Goal: Task Accomplishment & Management: Manage account settings

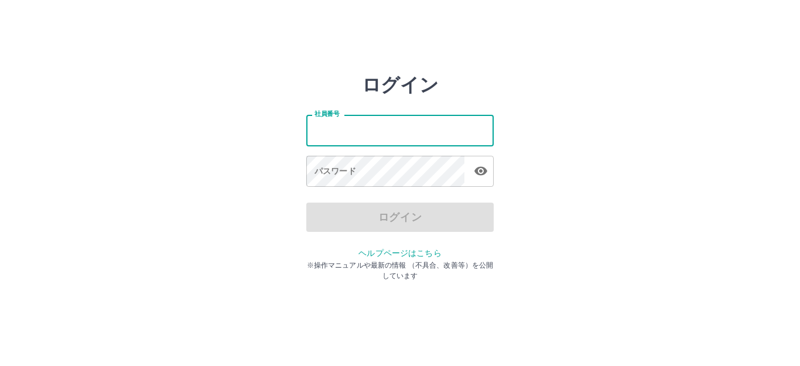
click at [364, 128] on input "社員番号" at bounding box center [400, 130] width 188 height 31
type input "*******"
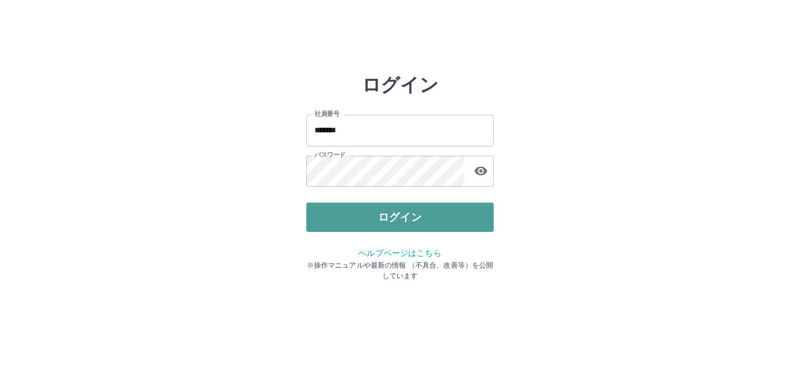
click at [317, 212] on button "ログイン" at bounding box center [400, 217] width 188 height 29
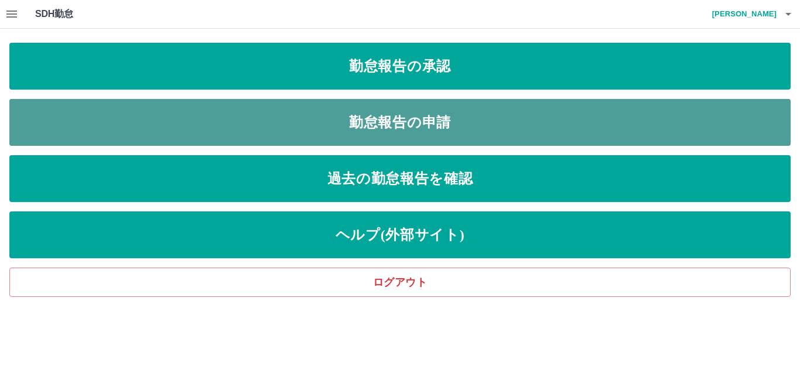
click at [351, 121] on link "勤怠報告の申請" at bounding box center [400, 122] width 782 height 47
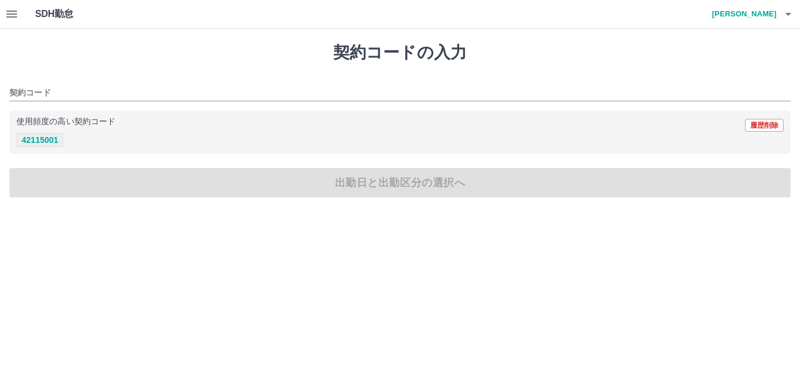
click at [53, 136] on button "42115001" at bounding box center [39, 140] width 47 height 14
type input "********"
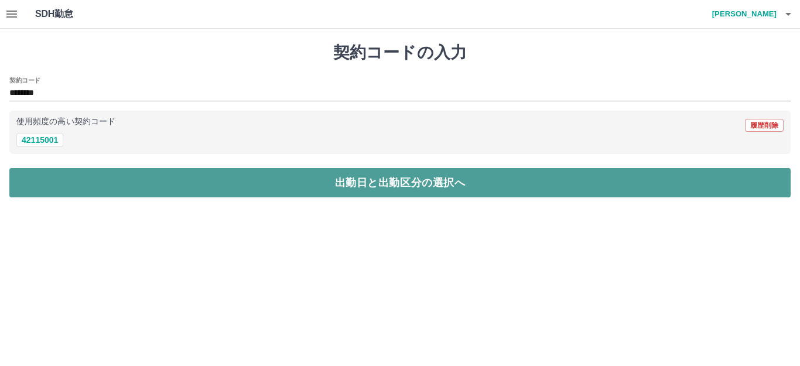
click at [60, 177] on button "出勤日と出勤区分の選択へ" at bounding box center [400, 182] width 782 height 29
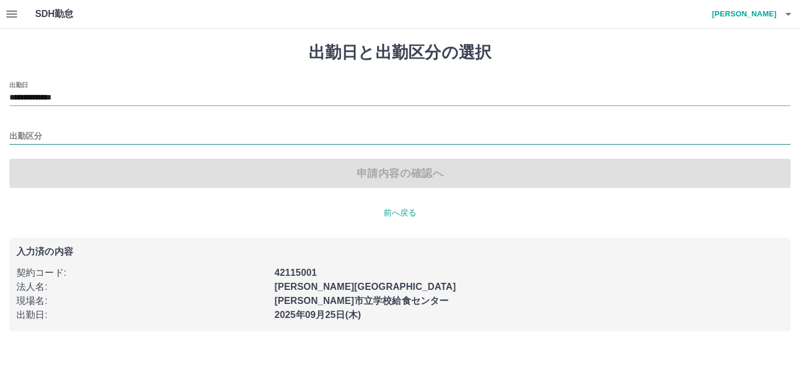
click at [49, 129] on input "出勤区分" at bounding box center [400, 136] width 782 height 15
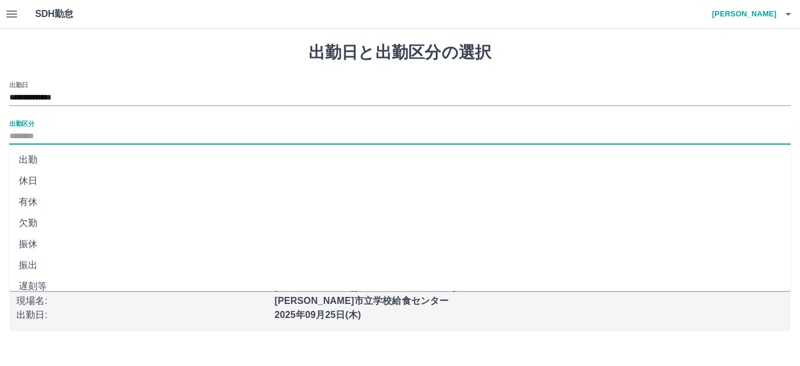
click at [53, 155] on li "出勤" at bounding box center [400, 159] width 782 height 21
type input "**"
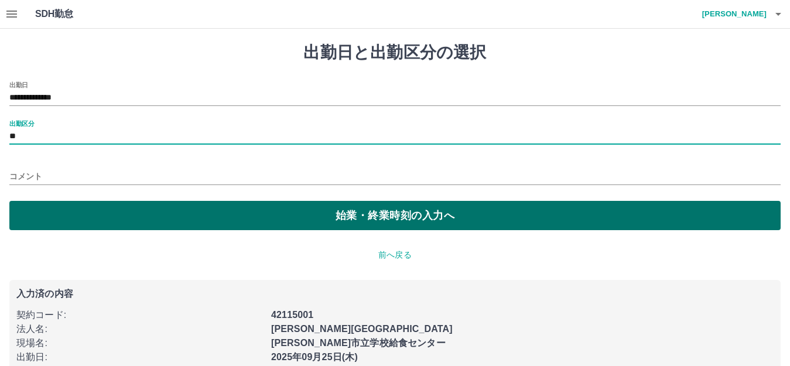
click at [44, 213] on button "始業・終業時刻の入力へ" at bounding box center [395, 215] width 772 height 29
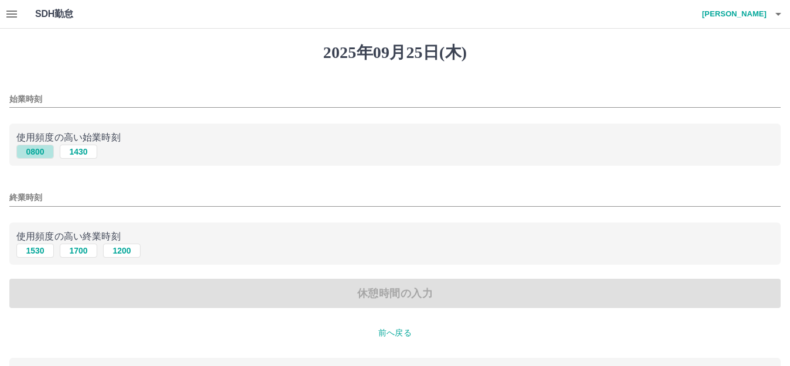
drag, startPoint x: 36, startPoint y: 146, endPoint x: 42, endPoint y: 193, distance: 47.2
click at [36, 149] on button "0800" at bounding box center [35, 152] width 38 height 14
type input "****"
click at [84, 246] on button "1700" at bounding box center [79, 251] width 38 height 14
type input "****"
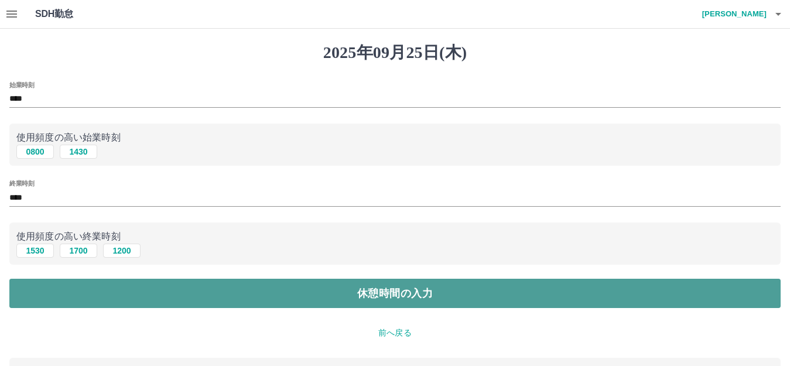
click at [85, 292] on button "休憩時間の入力" at bounding box center [395, 293] width 772 height 29
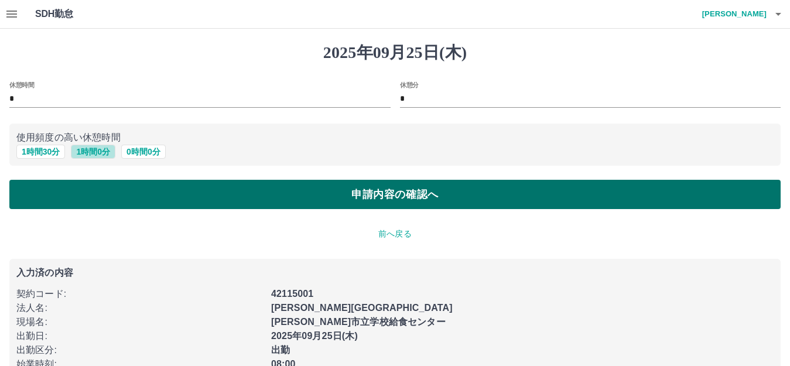
drag, startPoint x: 90, startPoint y: 149, endPoint x: 86, endPoint y: 183, distance: 33.7
click at [90, 152] on button "1 時間 0 分" at bounding box center [93, 152] width 45 height 14
type input "*"
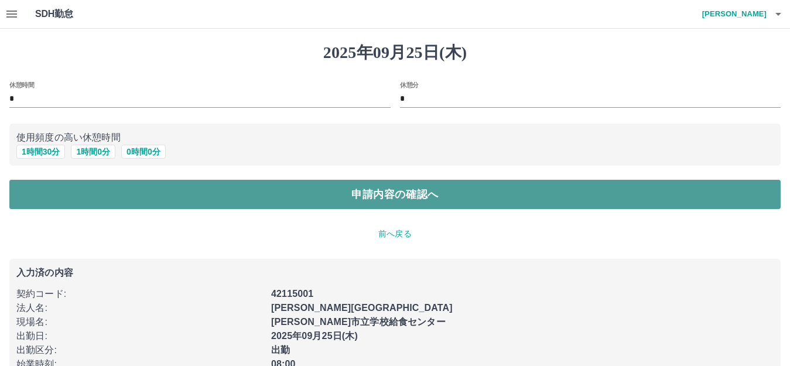
click at [86, 185] on button "申請内容の確認へ" at bounding box center [395, 194] width 772 height 29
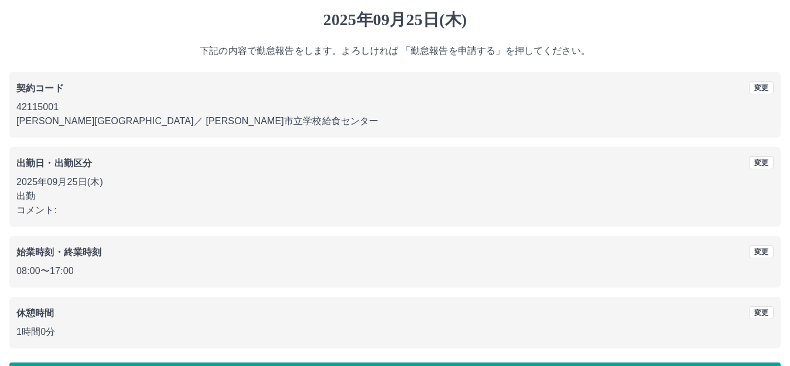
scroll to position [73, 0]
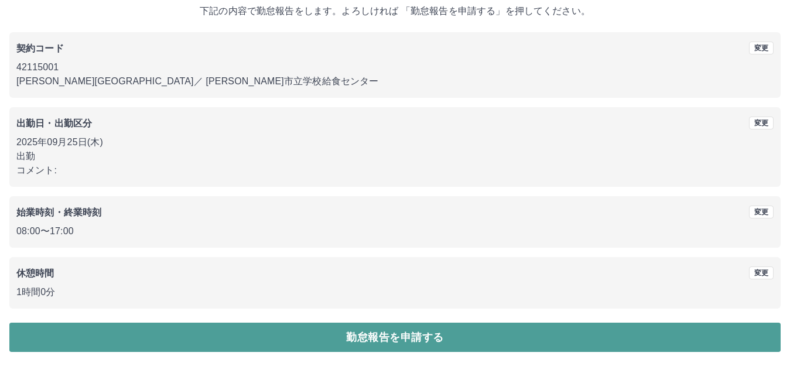
click at [83, 336] on button "勤怠報告を申請する" at bounding box center [395, 337] width 772 height 29
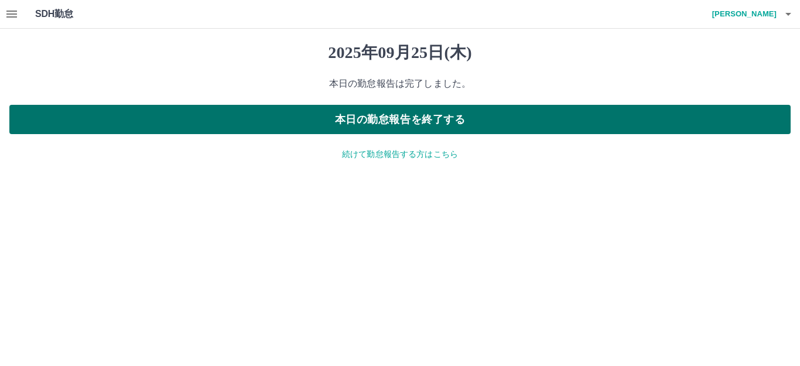
click at [114, 120] on button "本日の勤怠報告を終了する" at bounding box center [400, 119] width 782 height 29
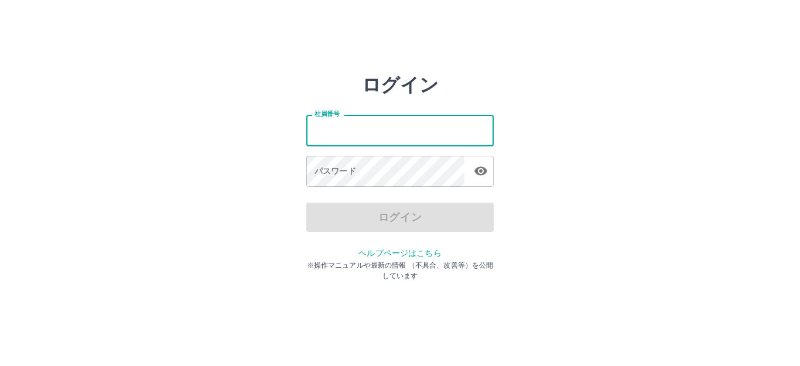
click at [380, 131] on input "社員番号" at bounding box center [400, 130] width 188 height 31
type input "*******"
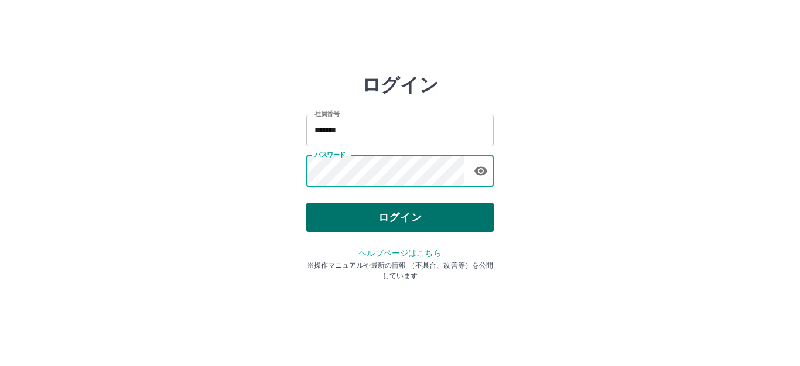
click at [358, 207] on button "ログイン" at bounding box center [400, 217] width 188 height 29
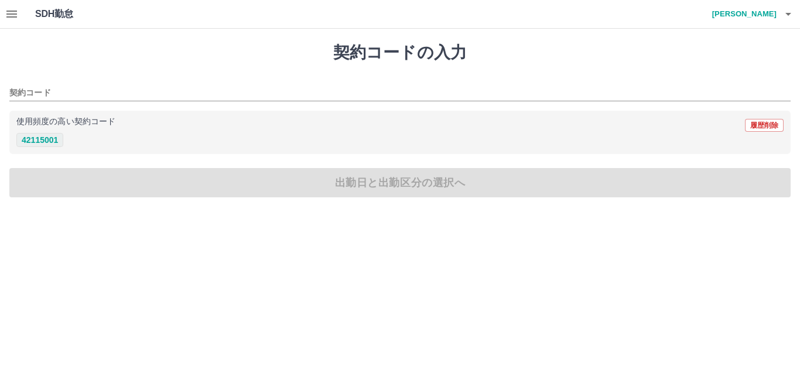
click at [54, 135] on button "42115001" at bounding box center [39, 140] width 47 height 14
type input "********"
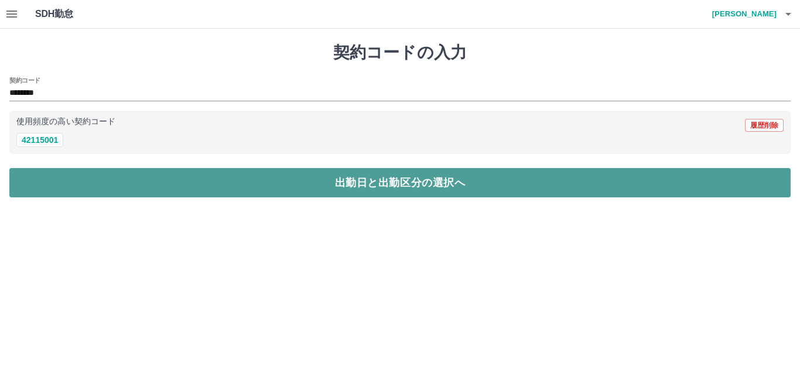
click at [56, 178] on button "出勤日と出勤区分の選択へ" at bounding box center [400, 182] width 782 height 29
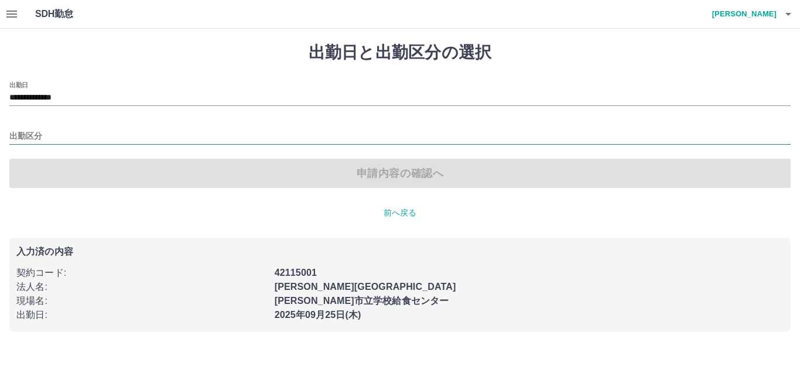
click at [60, 131] on input "出勤区分" at bounding box center [400, 136] width 782 height 15
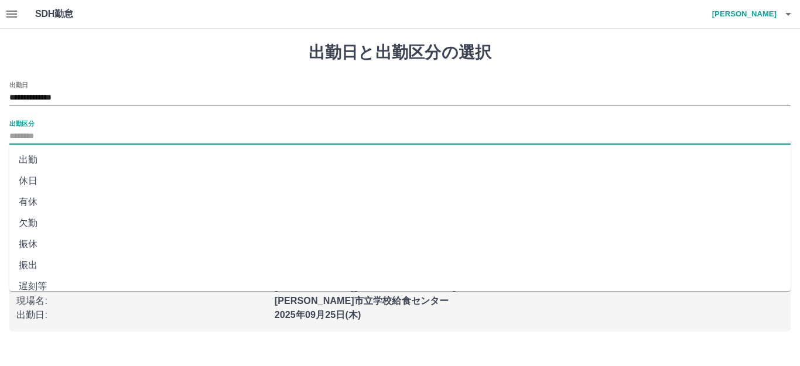
click at [40, 159] on li "出勤" at bounding box center [400, 159] width 782 height 21
type input "**"
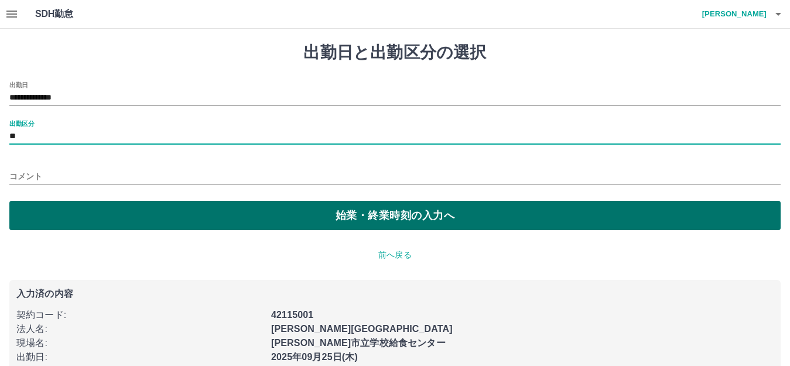
click at [61, 209] on button "始業・終業時刻の入力へ" at bounding box center [395, 215] width 772 height 29
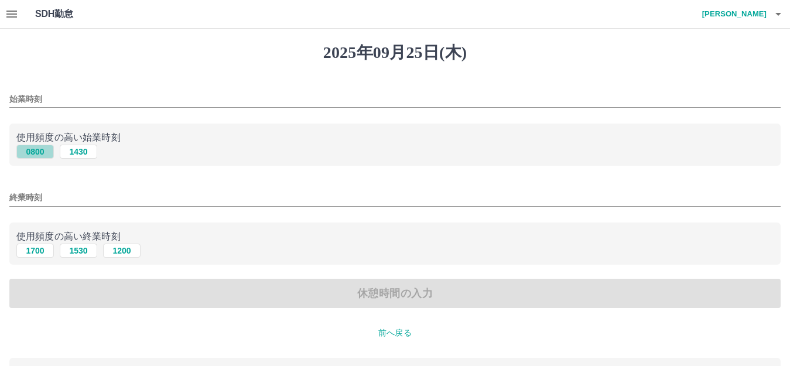
click at [43, 147] on button "0800" at bounding box center [35, 152] width 38 height 14
type input "****"
click at [39, 248] on button "1700" at bounding box center [35, 251] width 38 height 14
type input "****"
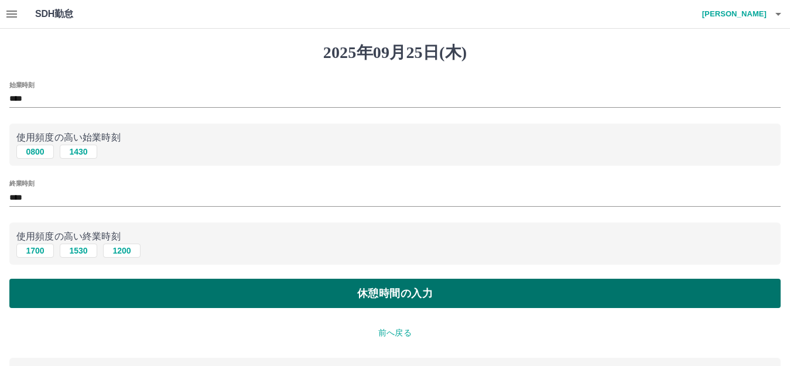
click at [35, 280] on button "休憩時間の入力" at bounding box center [395, 293] width 772 height 29
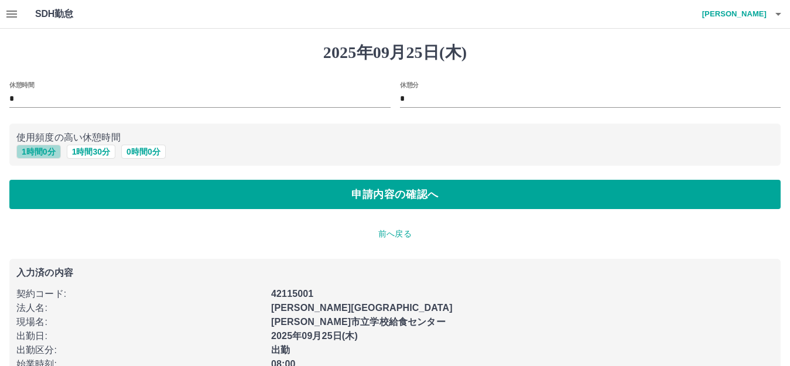
click at [39, 149] on button "1 時間 0 分" at bounding box center [38, 152] width 45 height 14
type input "*"
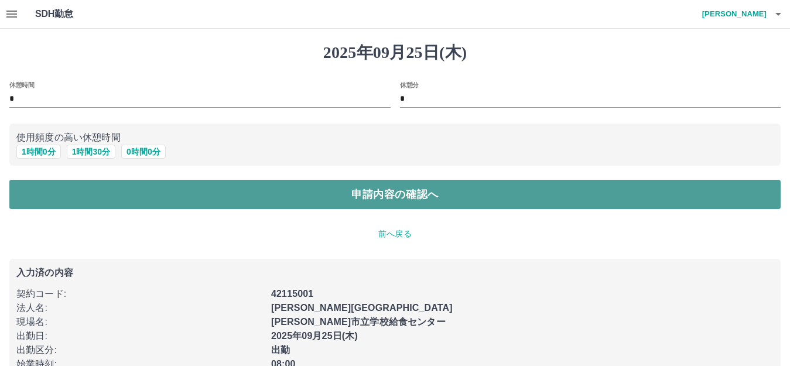
click at [35, 189] on button "申請内容の確認へ" at bounding box center [395, 194] width 772 height 29
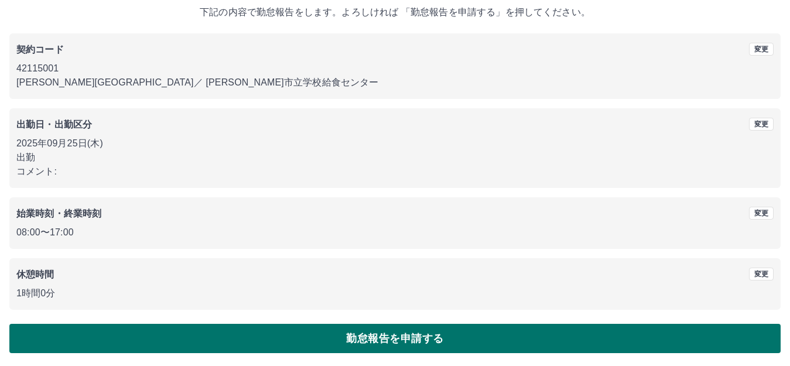
scroll to position [73, 0]
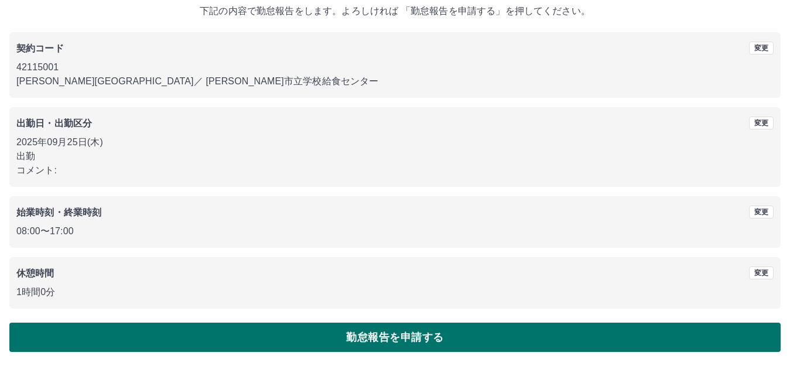
click at [104, 330] on button "勤怠報告を申請する" at bounding box center [395, 337] width 772 height 29
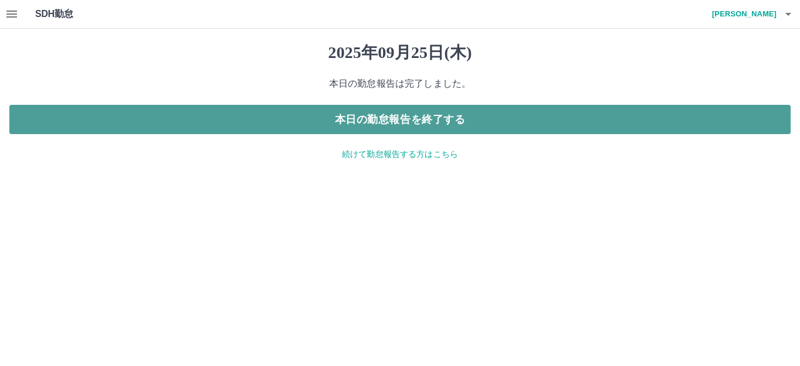
click at [322, 112] on button "本日の勤怠報告を終了する" at bounding box center [400, 119] width 782 height 29
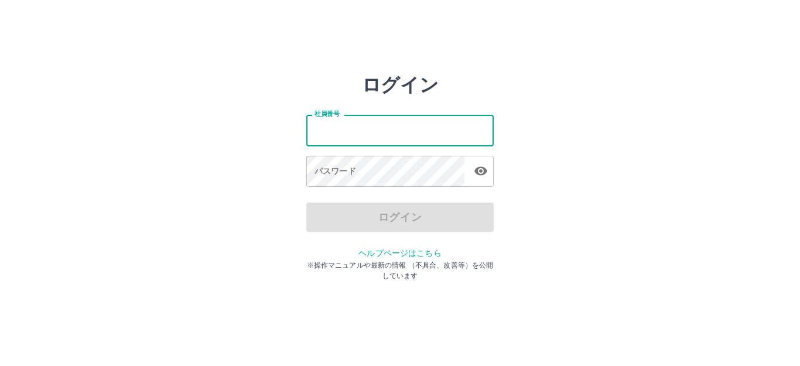
click at [362, 128] on input "社員番号" at bounding box center [400, 130] width 188 height 31
type input "*******"
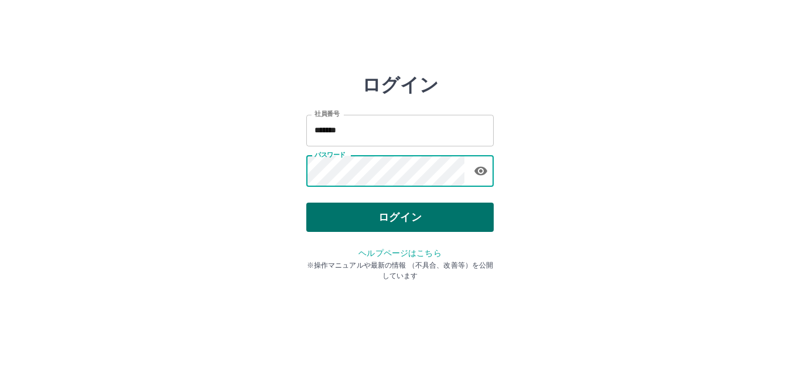
click at [364, 213] on button "ログイン" at bounding box center [400, 217] width 188 height 29
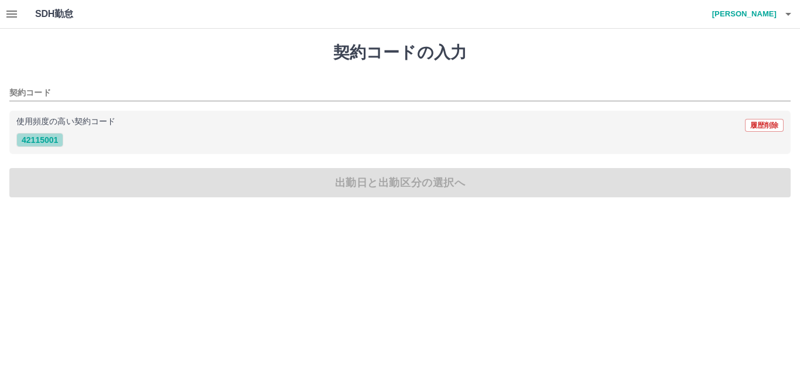
click at [57, 141] on button "42115001" at bounding box center [39, 140] width 47 height 14
type input "********"
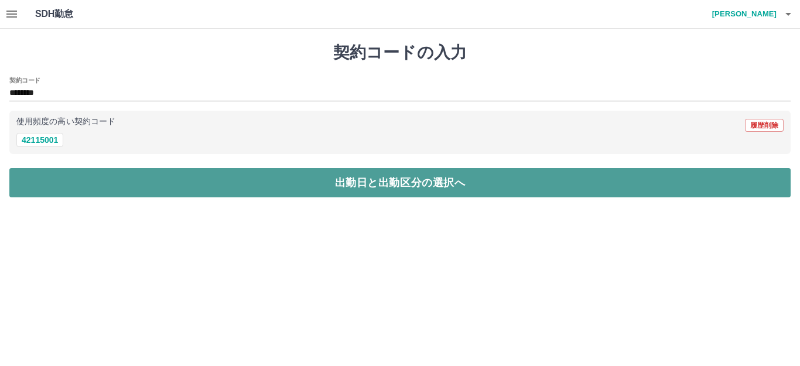
click at [90, 175] on button "出勤日と出勤区分の選択へ" at bounding box center [400, 182] width 782 height 29
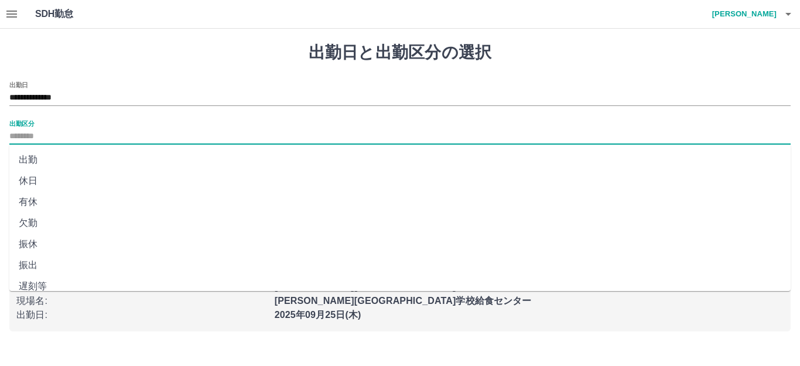
click at [52, 134] on input "出勤区分" at bounding box center [400, 136] width 782 height 15
click at [54, 154] on li "出勤" at bounding box center [400, 159] width 782 height 21
type input "**"
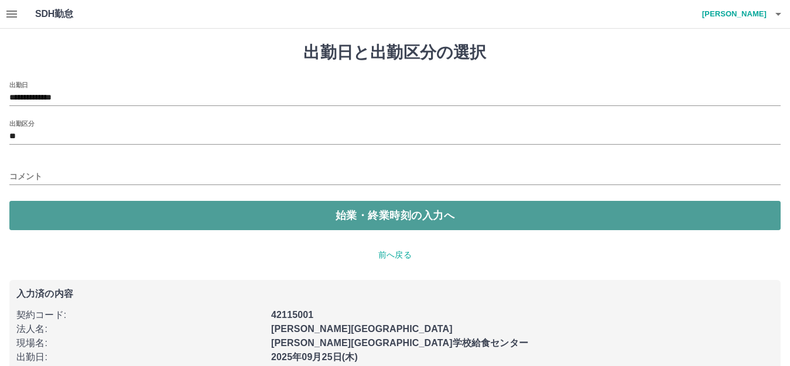
click at [62, 204] on button "始業・終業時刻の入力へ" at bounding box center [395, 215] width 772 height 29
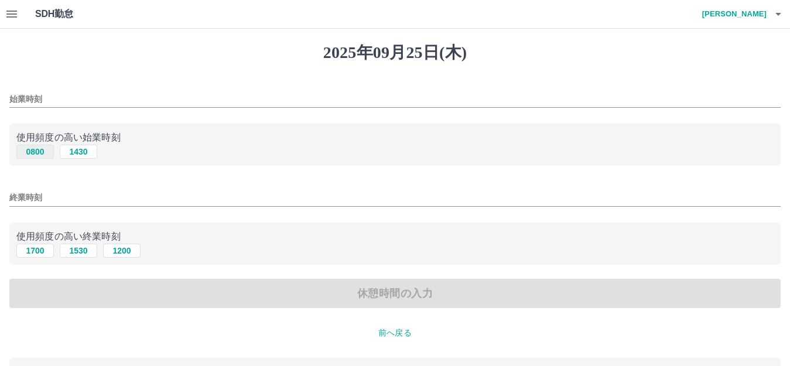
click at [40, 149] on button "0800" at bounding box center [35, 152] width 38 height 14
type input "****"
click at [83, 248] on button "1530" at bounding box center [79, 251] width 38 height 14
type input "****"
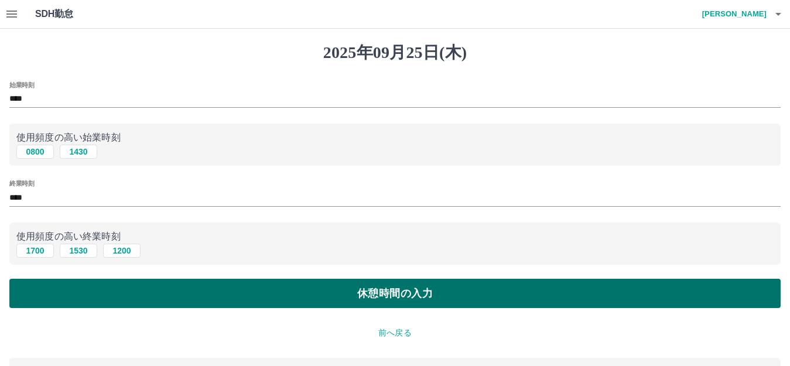
click at [79, 281] on button "休憩時間の入力" at bounding box center [395, 293] width 772 height 29
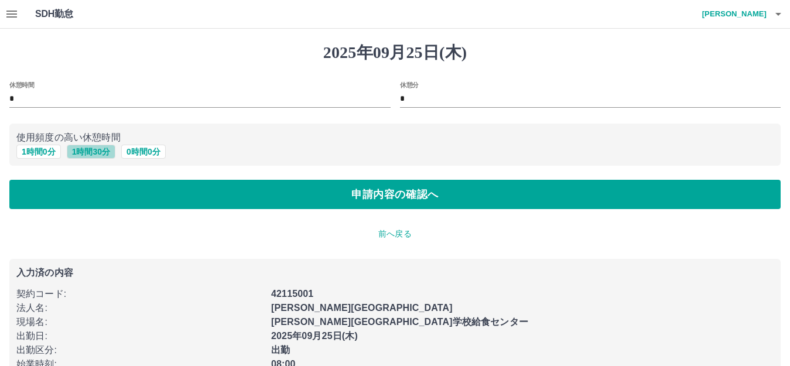
click at [93, 148] on button "1 時間 30 分" at bounding box center [91, 152] width 49 height 14
type input "*"
type input "**"
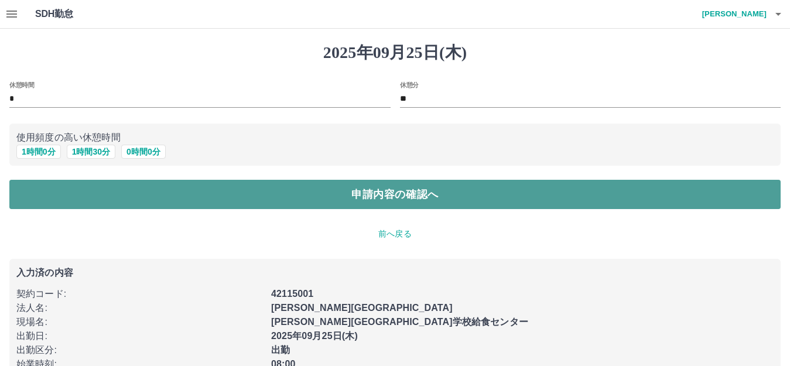
click at [103, 186] on button "申請内容の確認へ" at bounding box center [395, 194] width 772 height 29
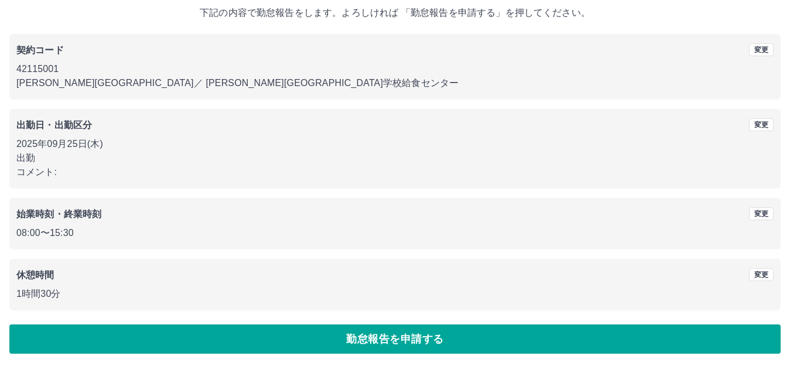
scroll to position [73, 0]
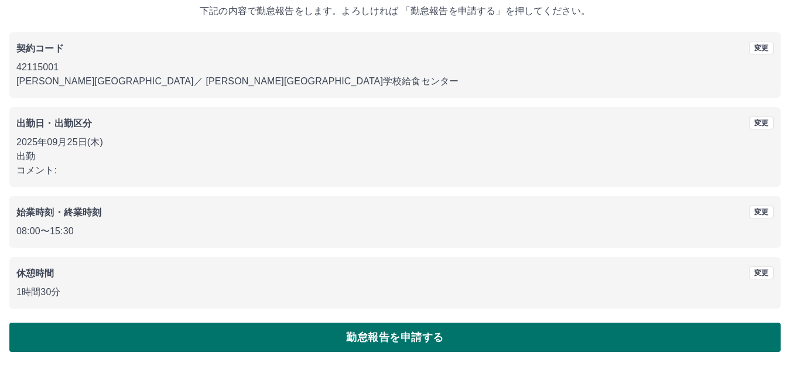
click at [81, 335] on button "勤怠報告を申請する" at bounding box center [395, 337] width 772 height 29
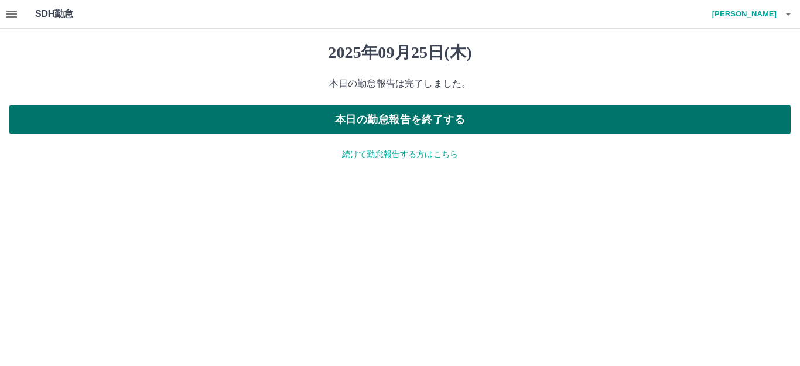
click at [182, 115] on button "本日の勤怠報告を終了する" at bounding box center [400, 119] width 782 height 29
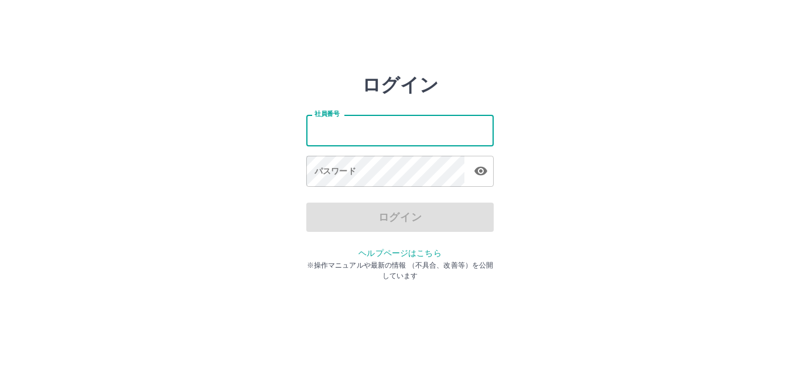
click at [391, 129] on input "社員番号" at bounding box center [400, 130] width 188 height 31
type input "*******"
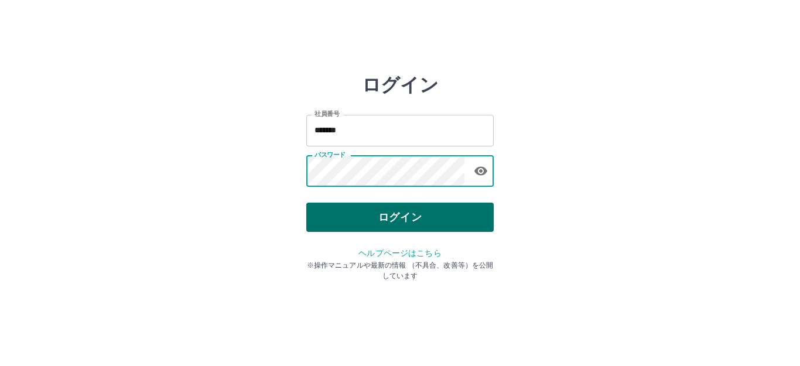
click at [352, 214] on button "ログイン" at bounding box center [400, 217] width 188 height 29
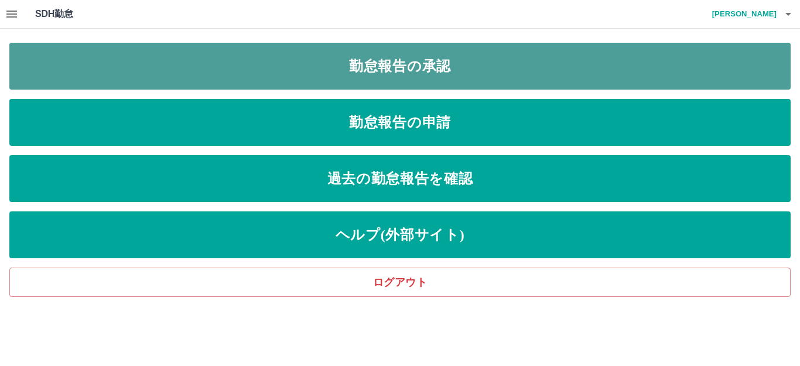
click at [302, 61] on link "勤怠報告の承認" at bounding box center [400, 66] width 782 height 47
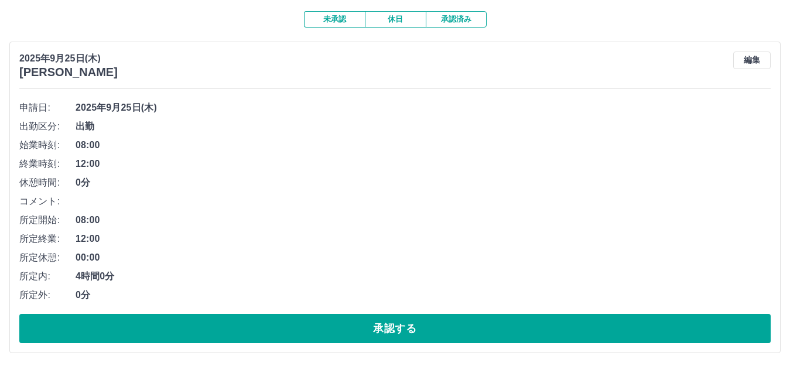
scroll to position [117, 0]
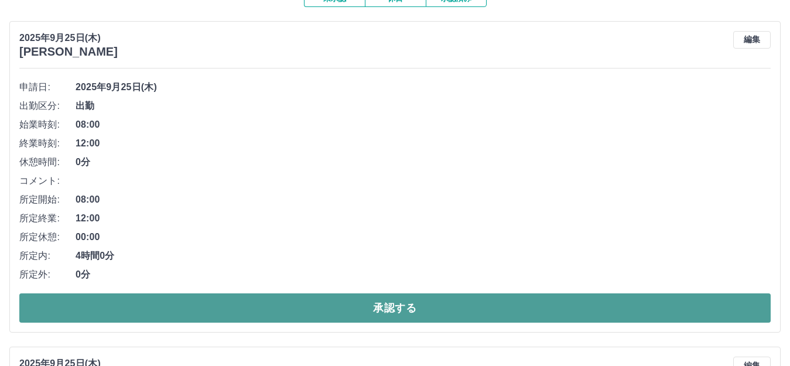
click at [243, 309] on button "承認する" at bounding box center [395, 308] width 752 height 29
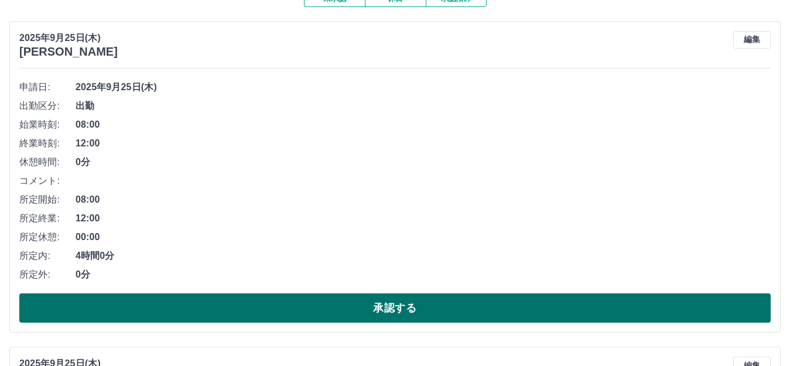
click at [244, 302] on button "承認する" at bounding box center [395, 308] width 752 height 29
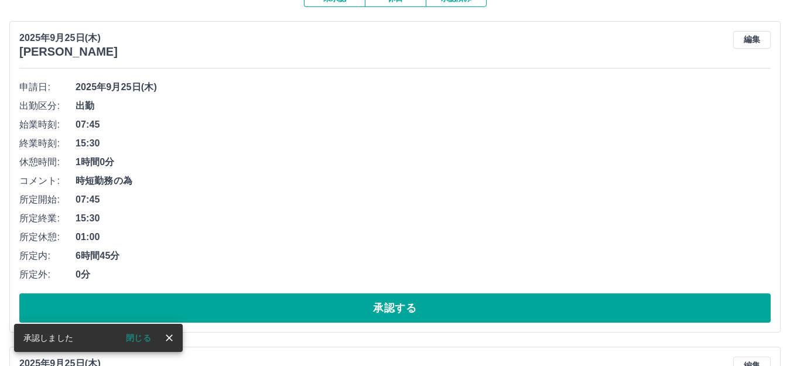
click at [244, 305] on button "承認する" at bounding box center [395, 308] width 752 height 29
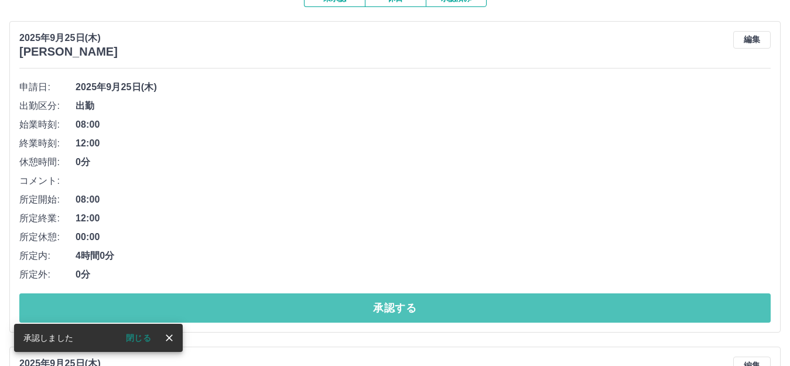
click at [244, 305] on button "承認する" at bounding box center [395, 308] width 752 height 29
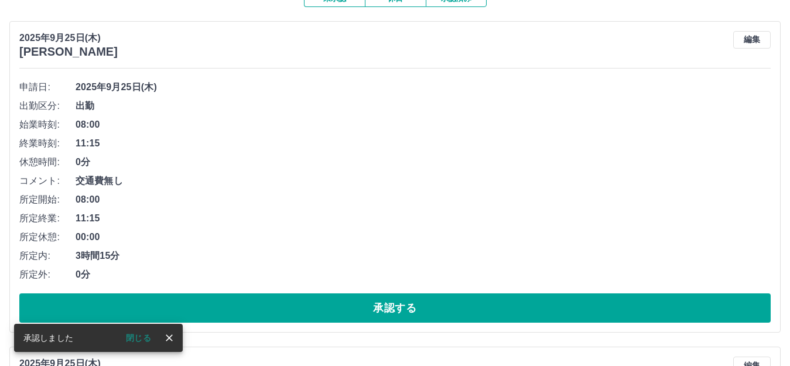
click at [244, 305] on button "承認する" at bounding box center [395, 308] width 752 height 29
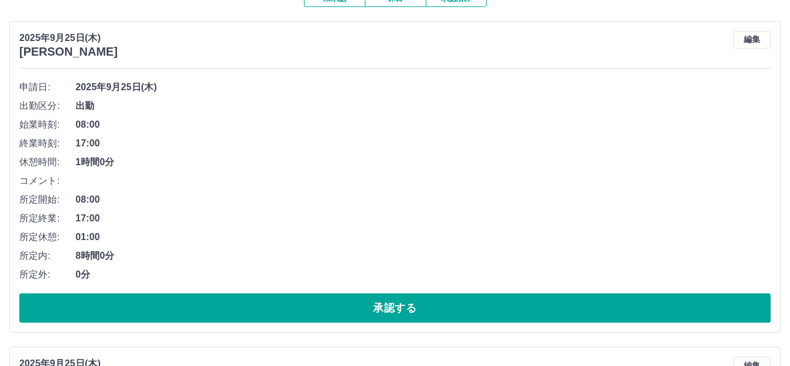
click at [241, 305] on button "承認する" at bounding box center [395, 308] width 752 height 29
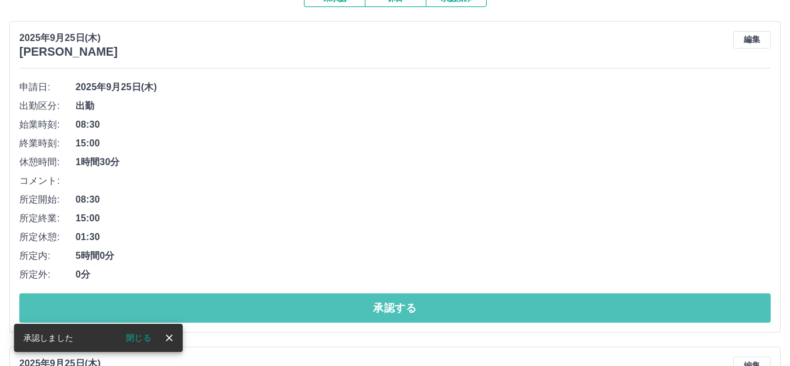
click at [236, 308] on button "承認する" at bounding box center [395, 308] width 752 height 29
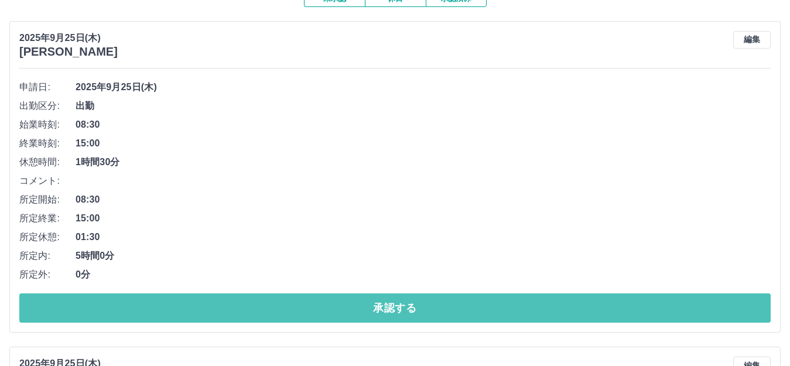
click at [236, 308] on button "承認する" at bounding box center [395, 308] width 752 height 29
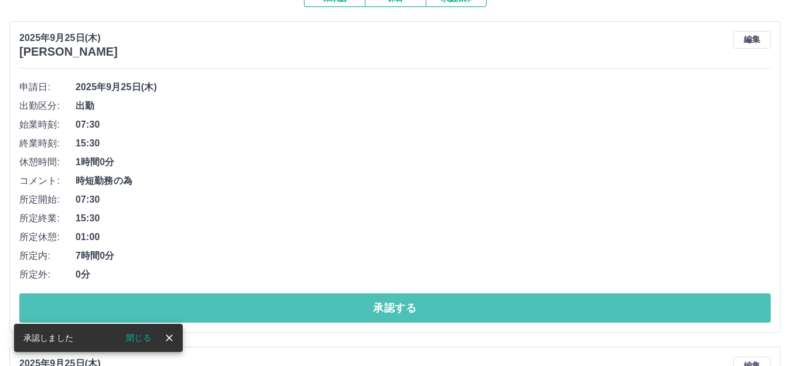
click at [223, 308] on button "承認する" at bounding box center [395, 308] width 752 height 29
click at [222, 308] on button "承認する" at bounding box center [395, 308] width 752 height 29
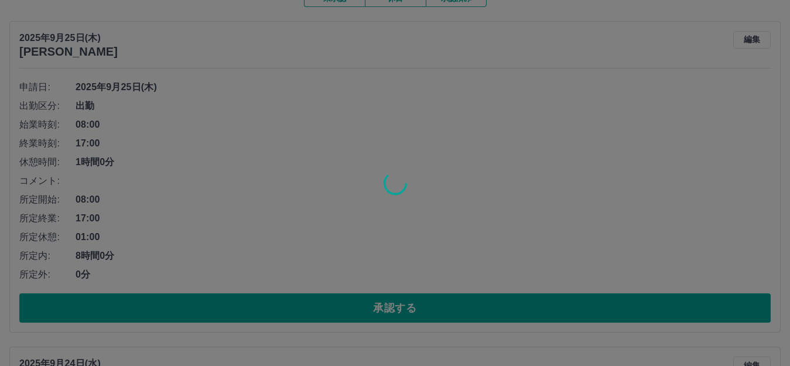
scroll to position [99, 0]
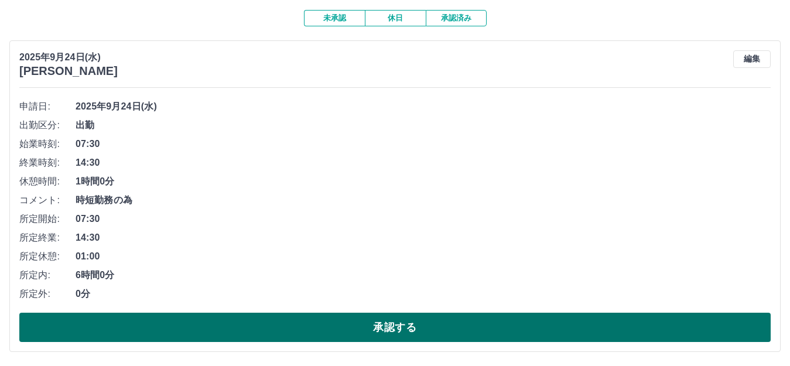
click at [214, 329] on button "承認する" at bounding box center [395, 327] width 752 height 29
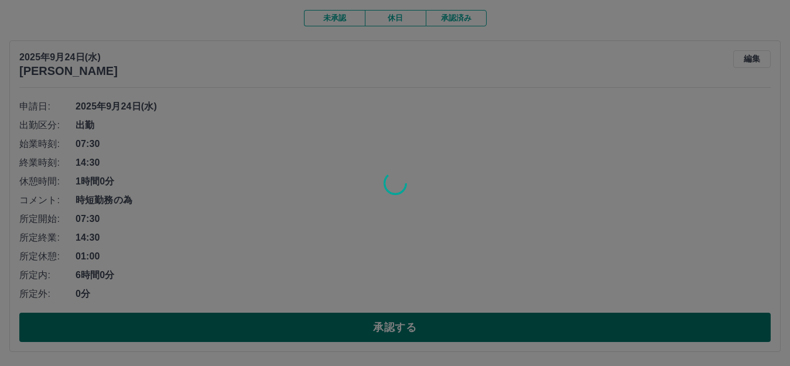
scroll to position [0, 0]
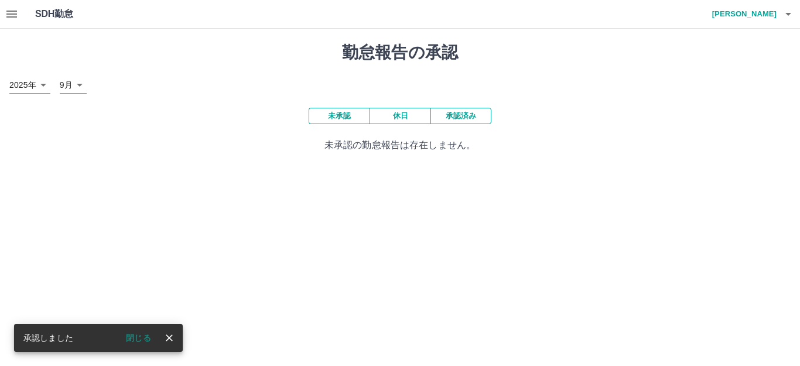
click at [454, 108] on button "承認済み" at bounding box center [461, 116] width 61 height 16
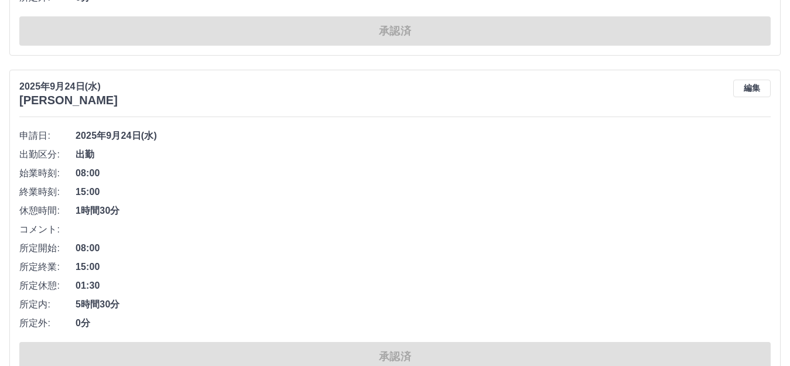
scroll to position [7910, 0]
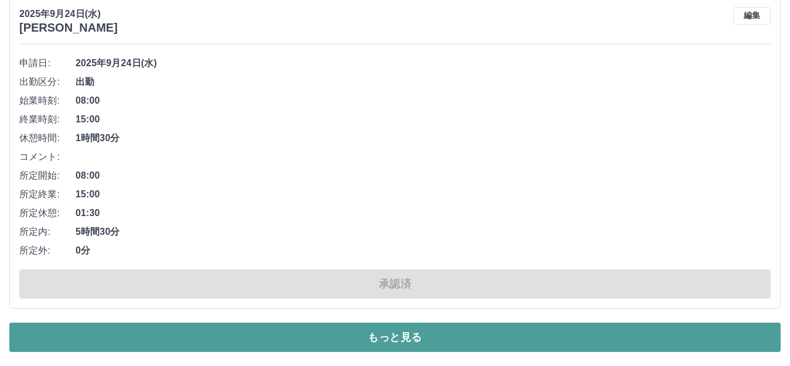
click at [343, 331] on button "もっと見る" at bounding box center [395, 337] width 772 height 29
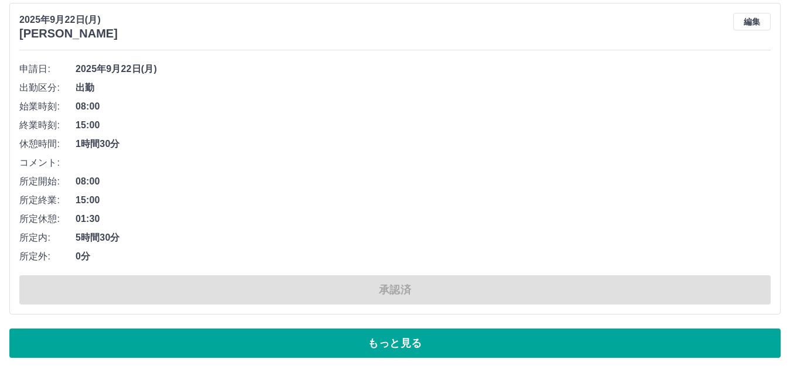
scroll to position [16003, 0]
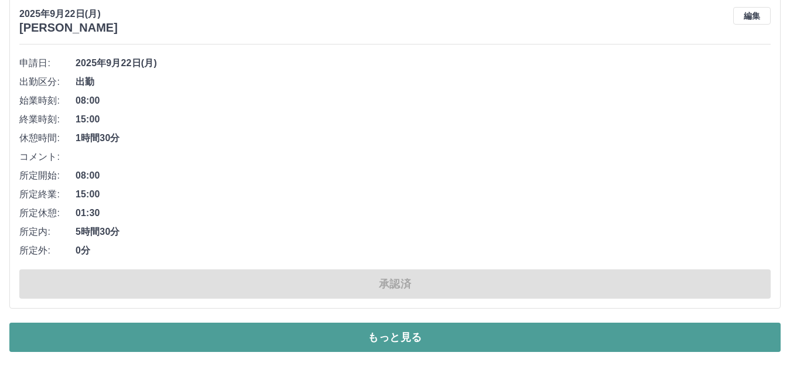
click at [131, 339] on button "もっと見る" at bounding box center [395, 337] width 772 height 29
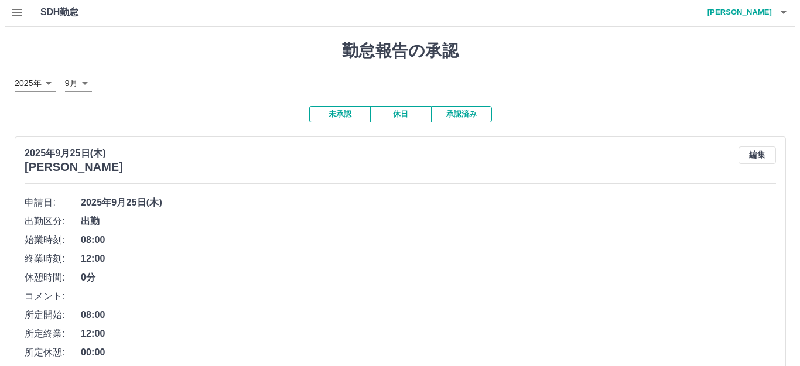
scroll to position [0, 0]
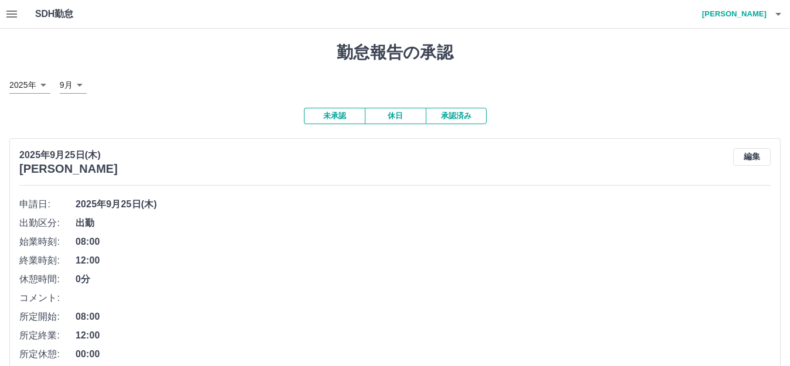
click at [752, 14] on h4 "花見　葉子" at bounding box center [732, 14] width 70 height 28
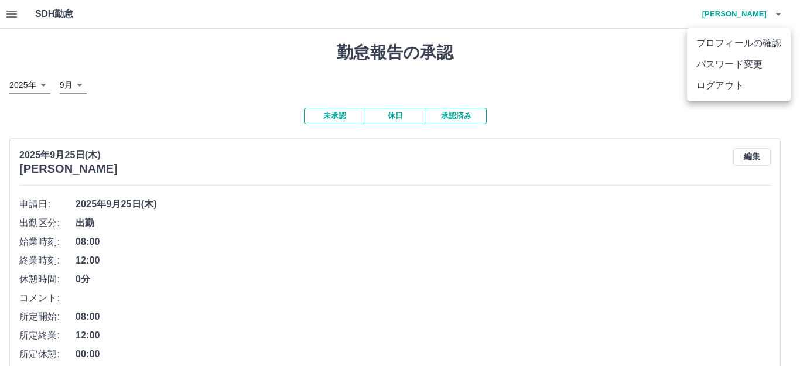
click at [742, 82] on li "ログアウト" at bounding box center [739, 85] width 104 height 21
